Goal: Transaction & Acquisition: Purchase product/service

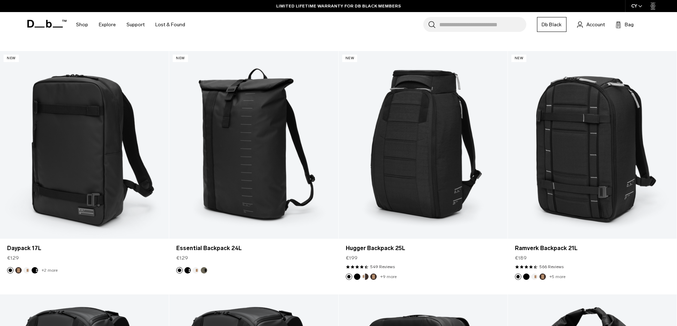
scroll to position [877, 0]
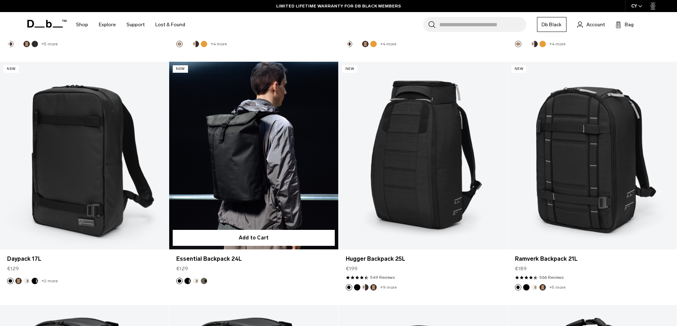
click at [265, 143] on link "Essential Backpack 24L" at bounding box center [253, 156] width 169 height 188
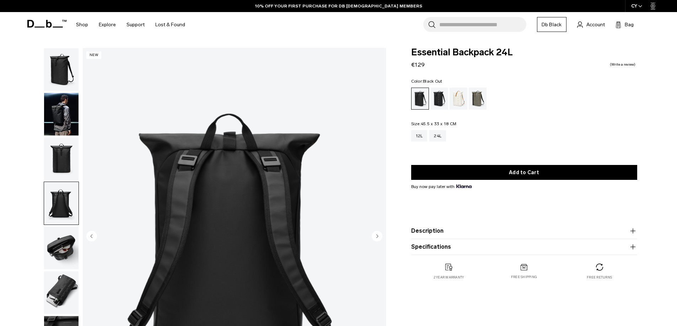
click at [58, 153] on img "button" at bounding box center [61, 159] width 34 height 43
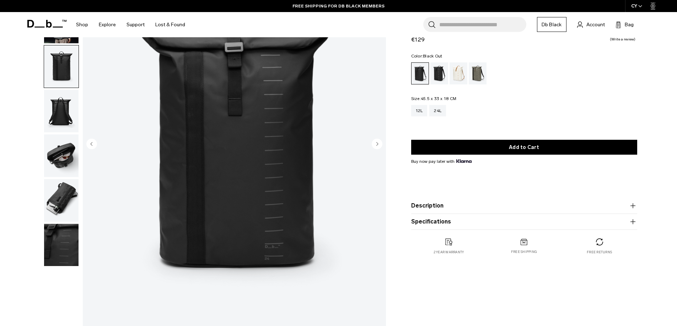
scroll to position [112, 0]
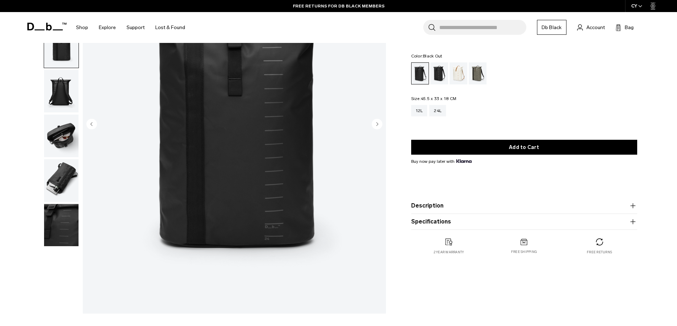
click at [68, 180] on img "button" at bounding box center [61, 181] width 34 height 43
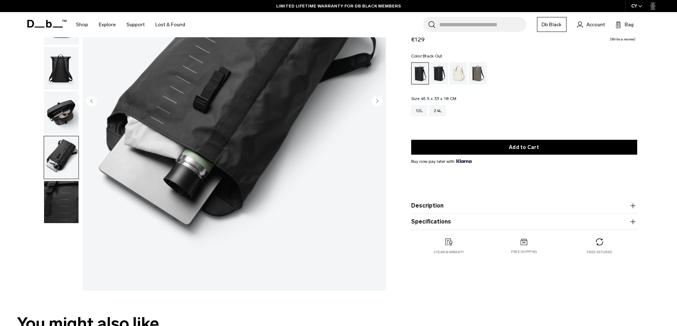
scroll to position [118, 0]
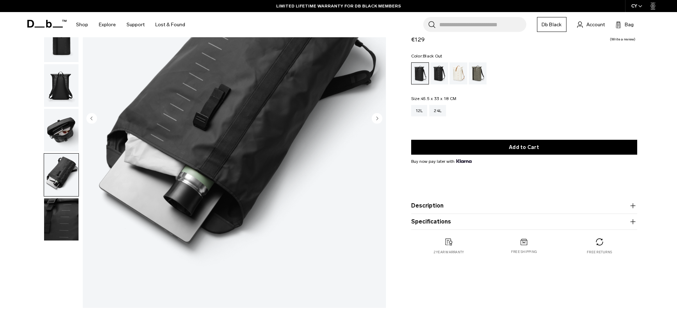
click at [428, 206] on button "Description" at bounding box center [524, 206] width 226 height 9
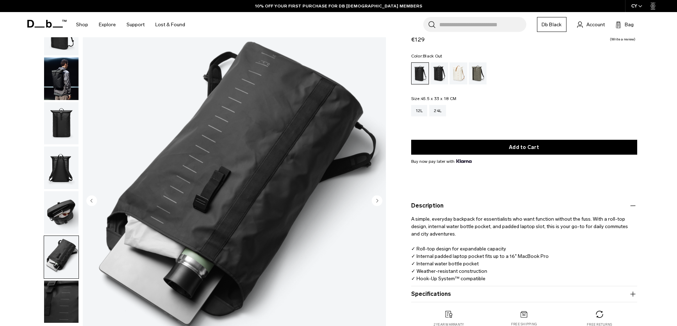
scroll to position [0, 0]
